Goal: Information Seeking & Learning: Learn about a topic

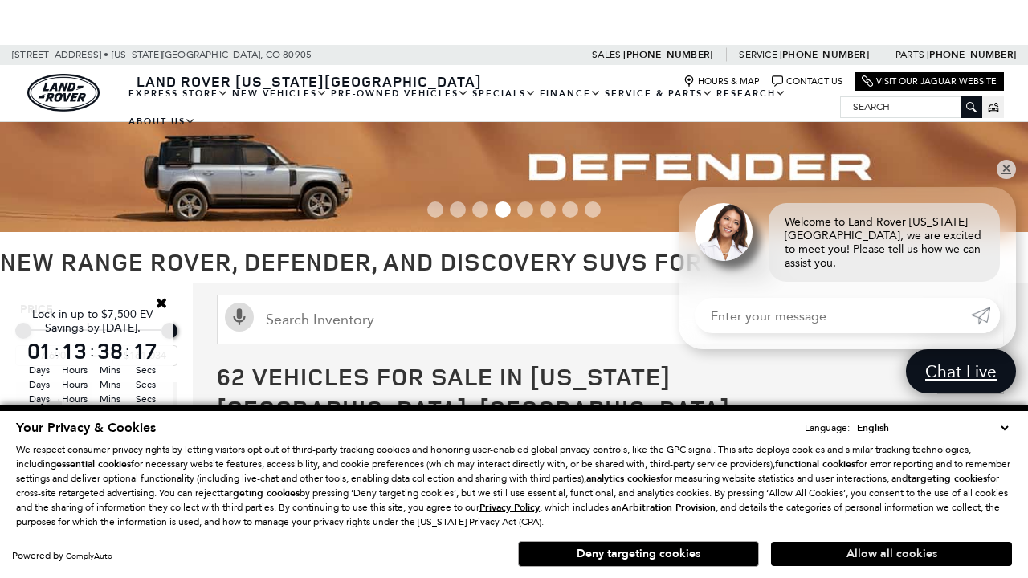
click at [891, 554] on button "Allow all cookies" at bounding box center [891, 554] width 241 height 24
